Goal: Find specific page/section: Find specific page/section

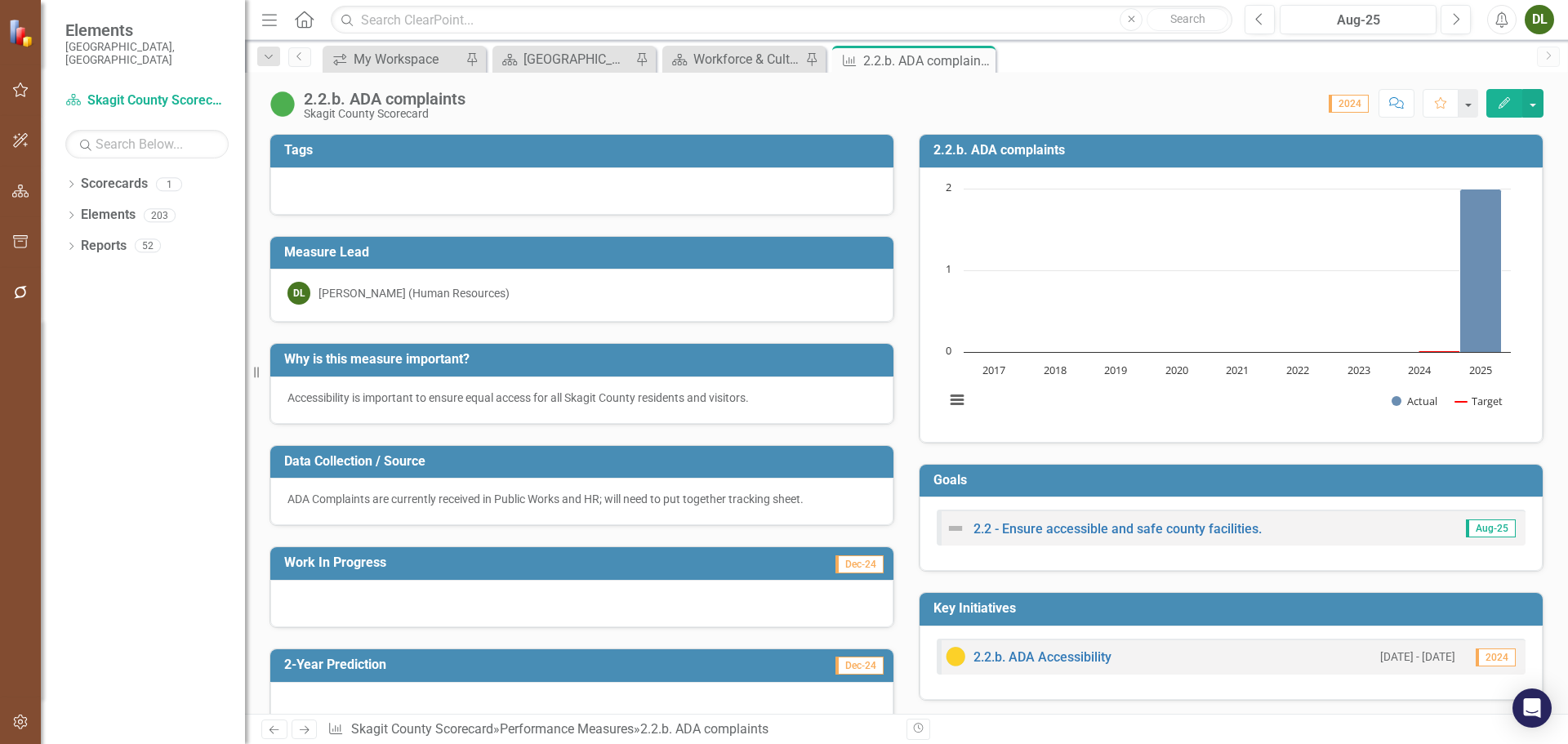
click at [67, 213] on icon "Dropdown" at bounding box center [70, 217] width 11 height 9
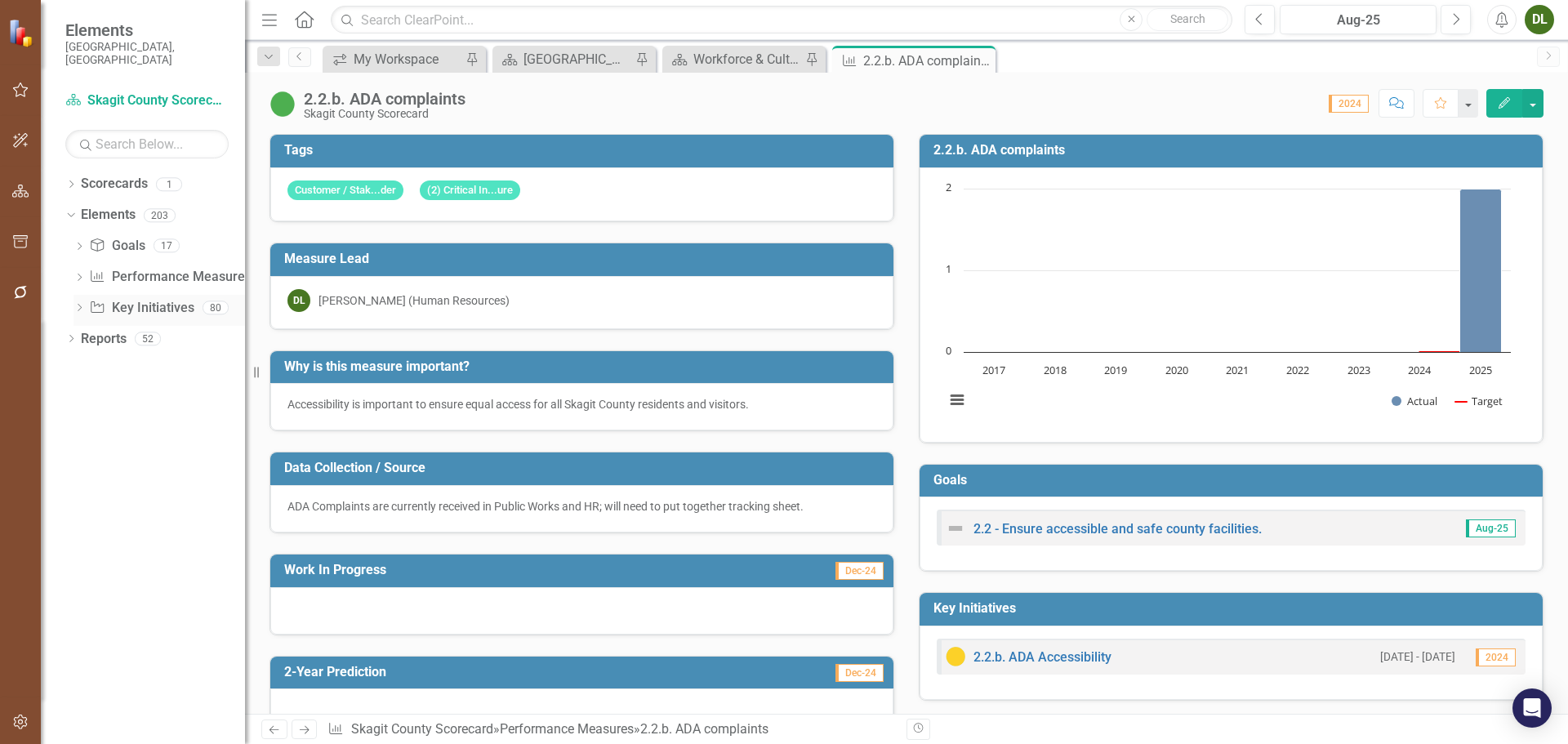
click at [145, 299] on link "Key Initiative Key Initiatives" at bounding box center [142, 308] width 104 height 19
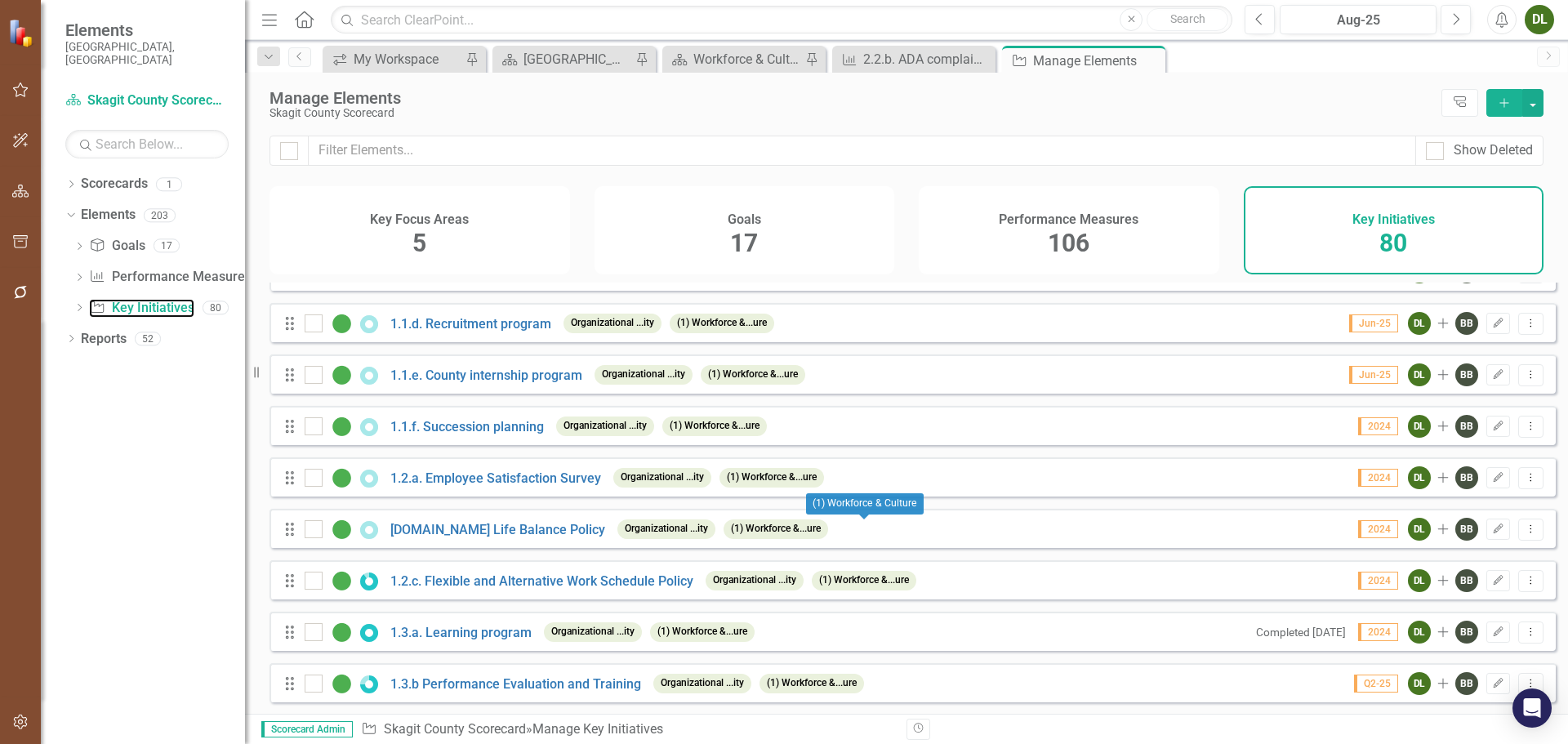
scroll to position [82, 0]
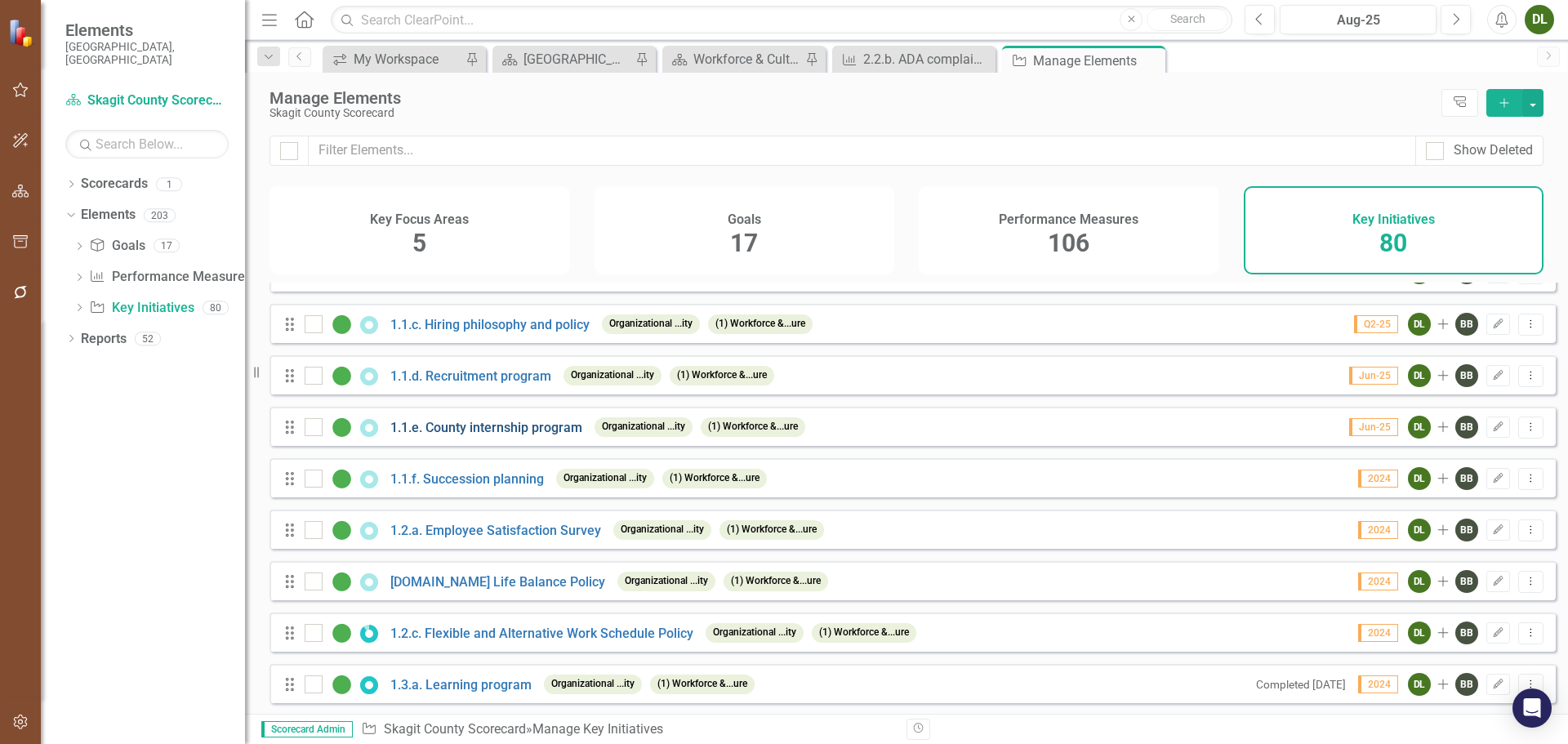
click at [509, 435] on link "1.1.e. County internship program" at bounding box center [486, 427] width 192 height 16
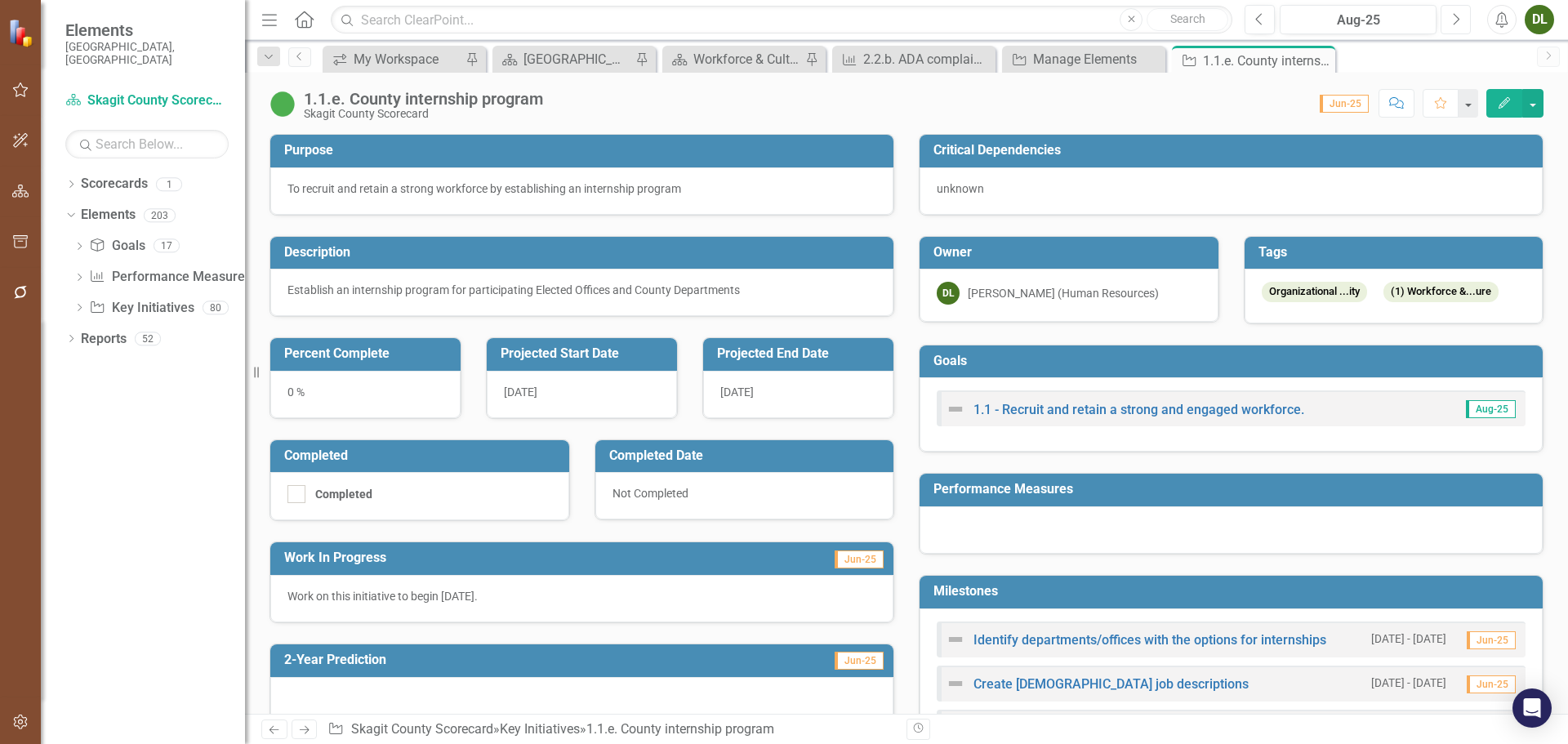
click at [1459, 24] on icon "Next" at bounding box center [1455, 19] width 9 height 15
